Goal: Task Accomplishment & Management: Use online tool/utility

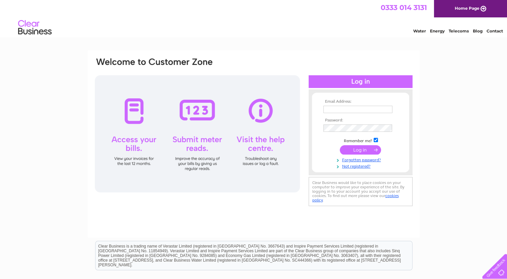
click at [365, 109] on input "text" at bounding box center [357, 109] width 69 height 7
click at [455, 52] on div "Email Address: Password:" at bounding box center [253, 201] width 507 height 302
click at [331, 112] on input "text" at bounding box center [358, 110] width 70 height 8
type input "ann@anwellhouse.com"
click at [340, 146] on input "submit" at bounding box center [360, 150] width 41 height 9
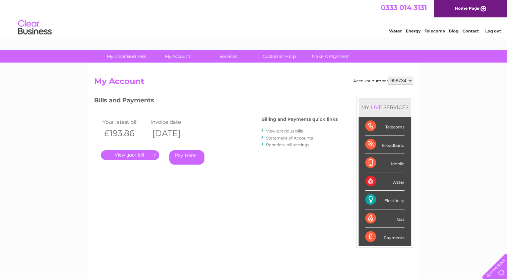
click at [145, 154] on link "." at bounding box center [130, 155] width 58 height 10
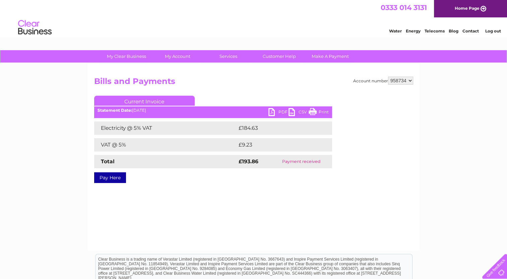
click at [273, 112] on link "PDF" at bounding box center [278, 113] width 20 height 10
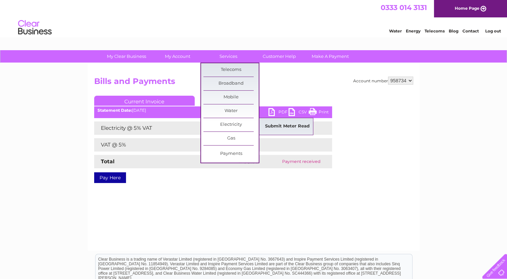
click at [280, 121] on link "Submit Meter Read" at bounding box center [287, 126] width 55 height 13
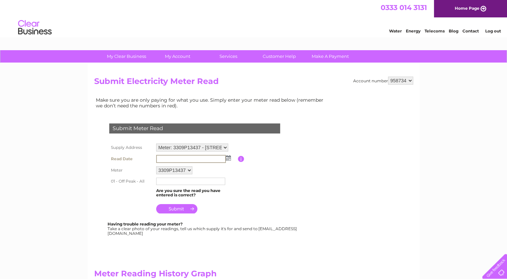
click at [166, 160] on input "text" at bounding box center [191, 159] width 70 height 8
click at [229, 158] on img at bounding box center [227, 157] width 5 height 5
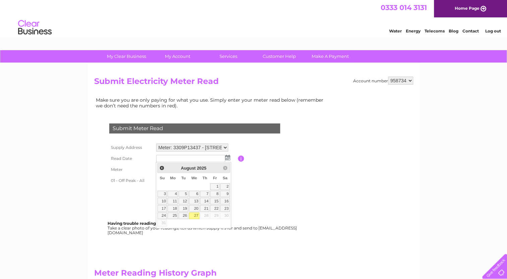
click at [198, 217] on link "27" at bounding box center [194, 216] width 11 height 7
type input "2025/08/27"
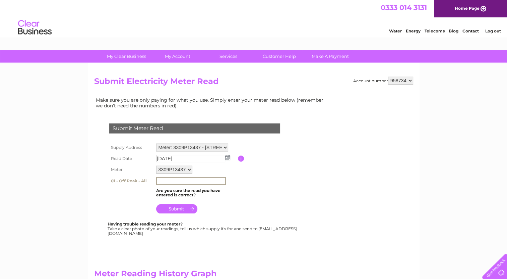
click at [174, 182] on input "text" at bounding box center [191, 181] width 70 height 8
type input "81567"
click at [178, 204] on input "submit" at bounding box center [176, 208] width 41 height 9
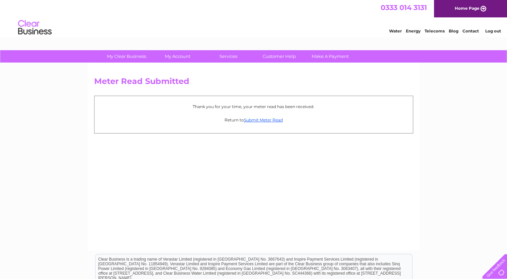
click at [492, 30] on link "Log out" at bounding box center [493, 30] width 16 height 5
